Goal: Book appointment/travel/reservation

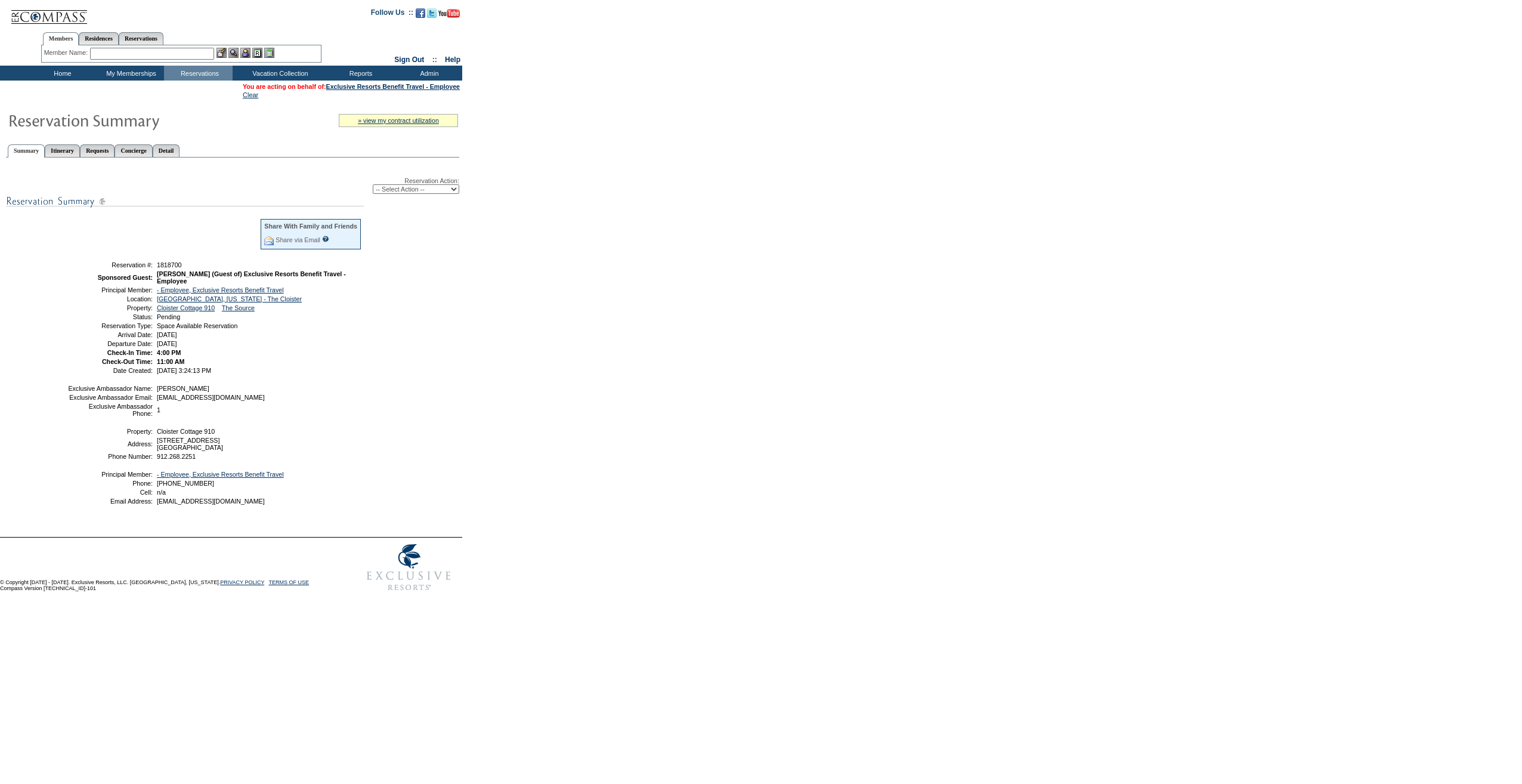
click at [426, 193] on select "-- Select Action -- Modify Reservation Dates Modify Reservation Cost Modify Occ…" at bounding box center [416, 189] width 86 height 9
select select "ConfirmRes"
click at [373, 186] on select "-- Select Action -- Modify Reservation Dates Modify Reservation Cost Modify Occ…" at bounding box center [416, 189] width 86 height 9
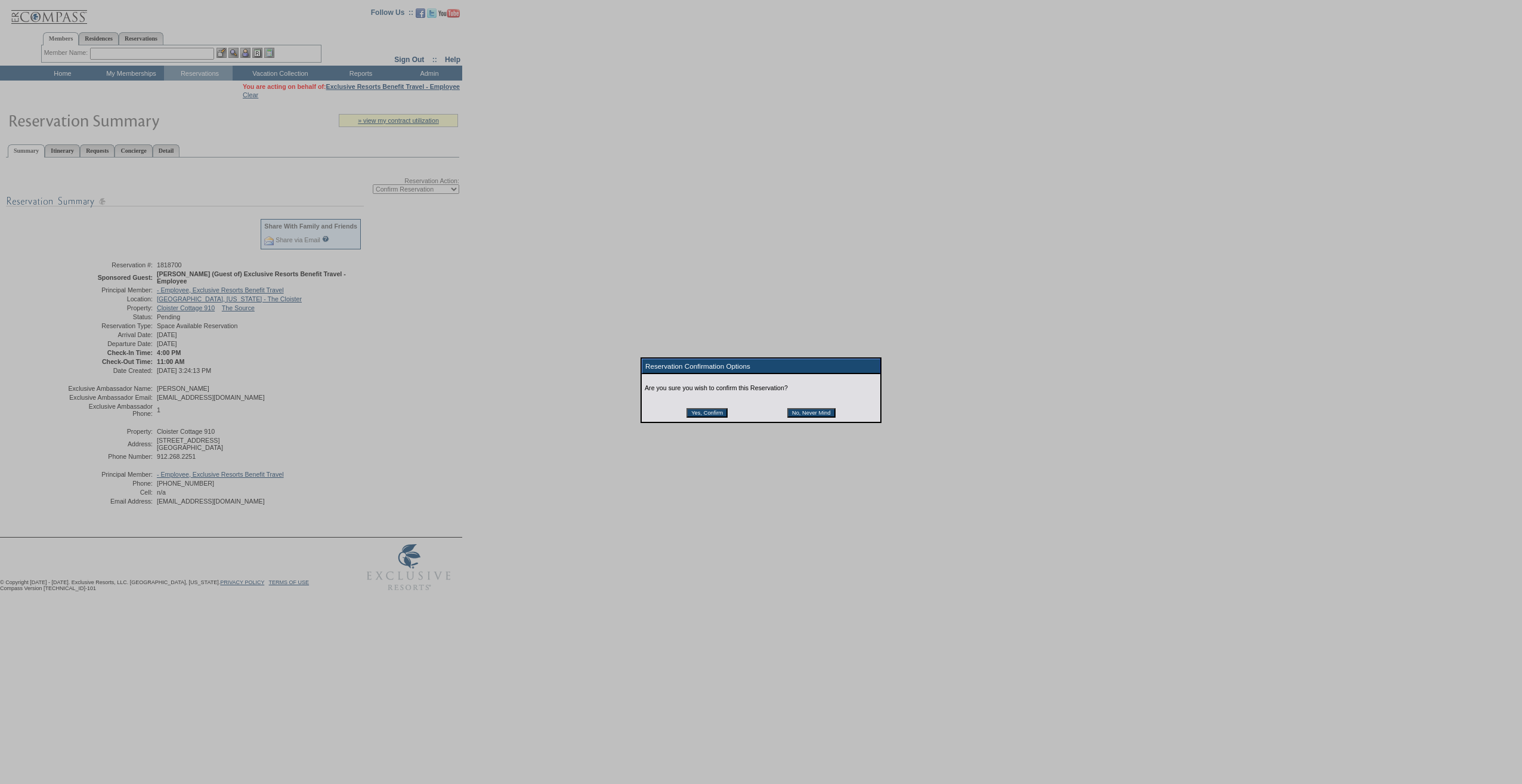
click at [721, 417] on input "Yes, Confirm" at bounding box center [707, 413] width 41 height 9
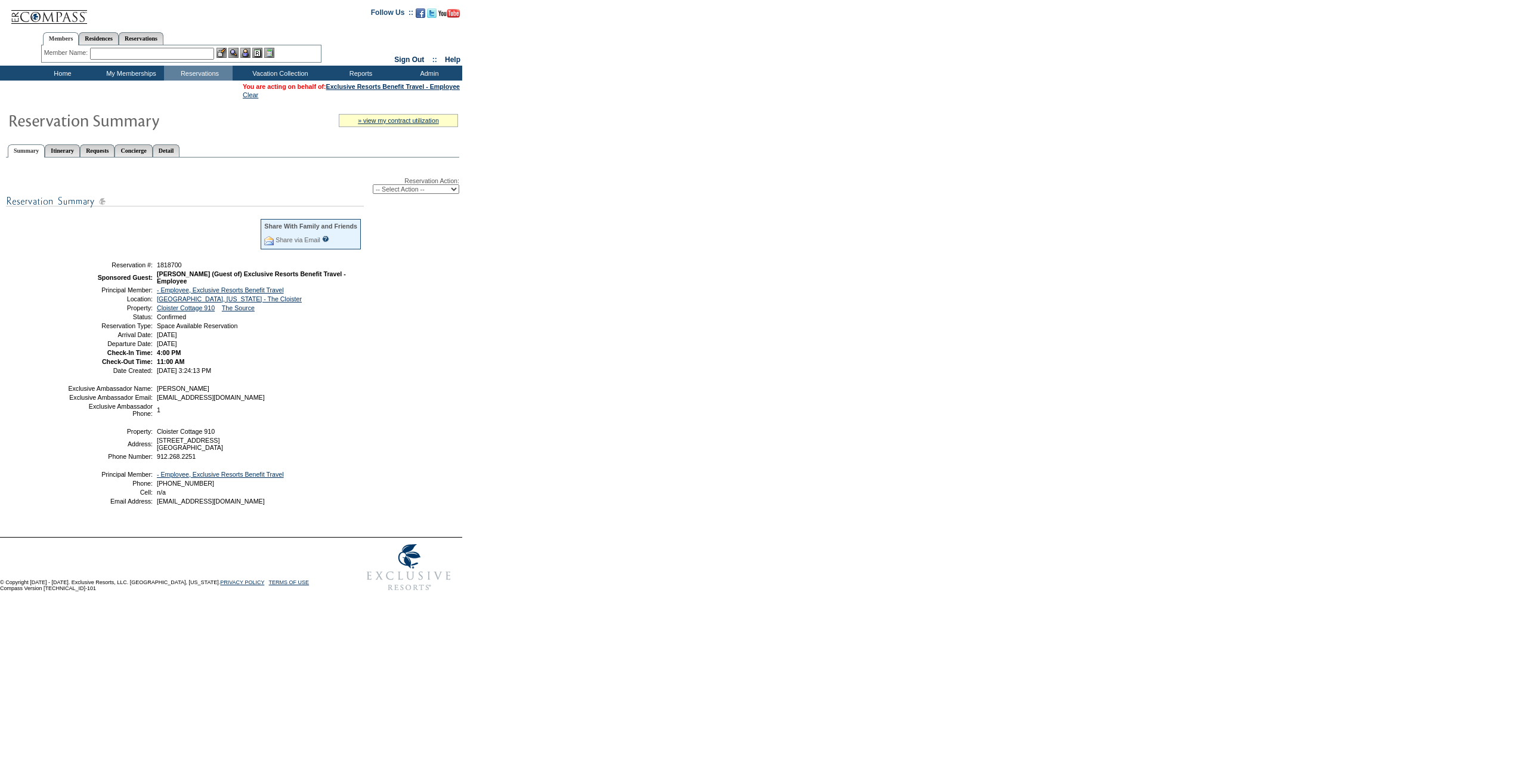
click at [178, 266] on span "1818700" at bounding box center [169, 265] width 25 height 7
copy span "1818700"
click at [741, 441] on form "Follow Us ::" at bounding box center [761, 298] width 1522 height 597
